Goal: Navigation & Orientation: Find specific page/section

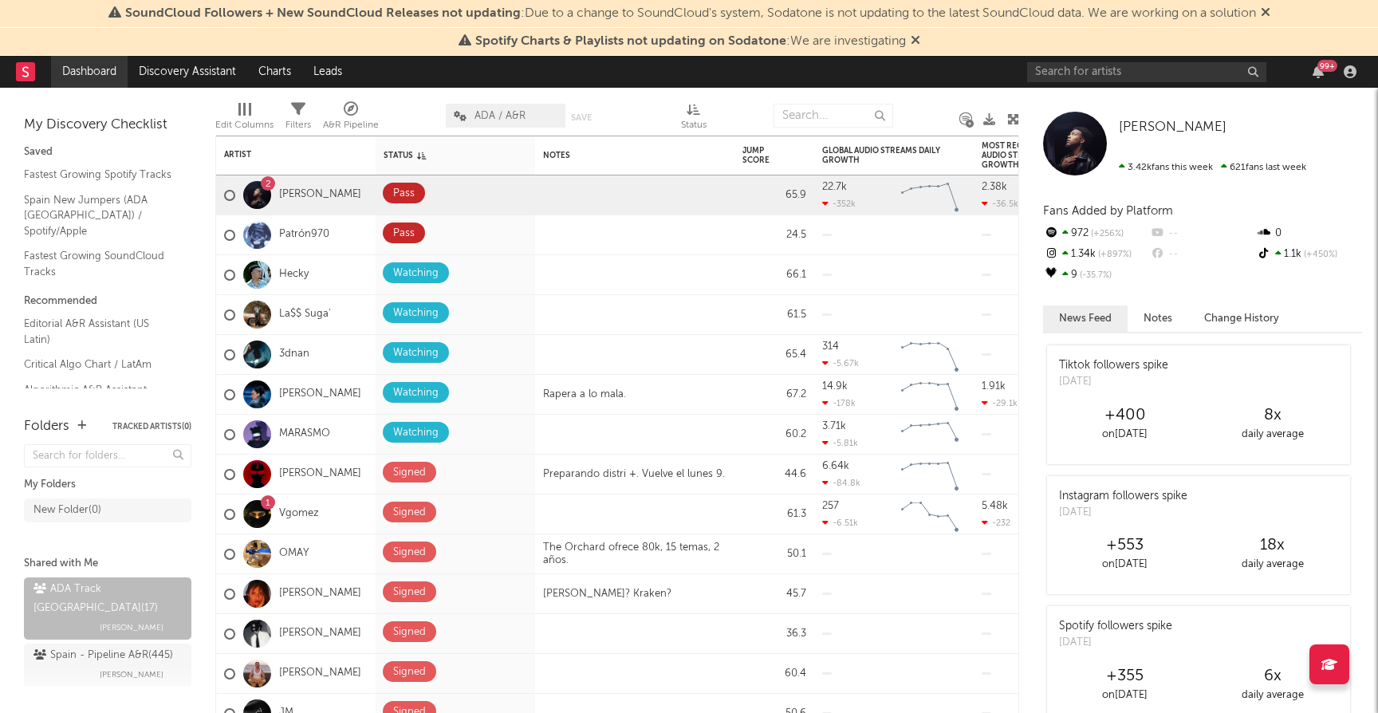
click at [76, 68] on link "Dashboard" at bounding box center [89, 72] width 77 height 32
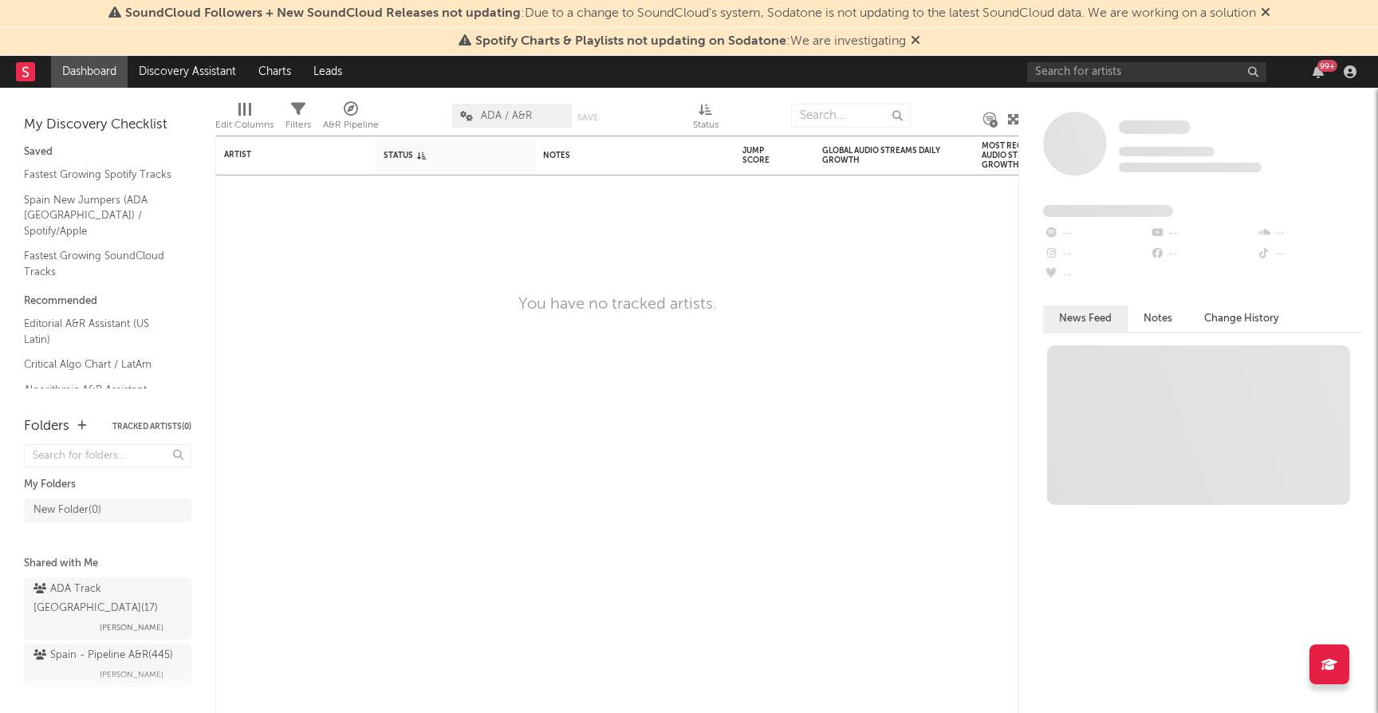
click at [29, 73] on rect at bounding box center [25, 71] width 19 height 19
click at [26, 69] on rect at bounding box center [25, 71] width 19 height 19
